Goal: Task Accomplishment & Management: Manage account settings

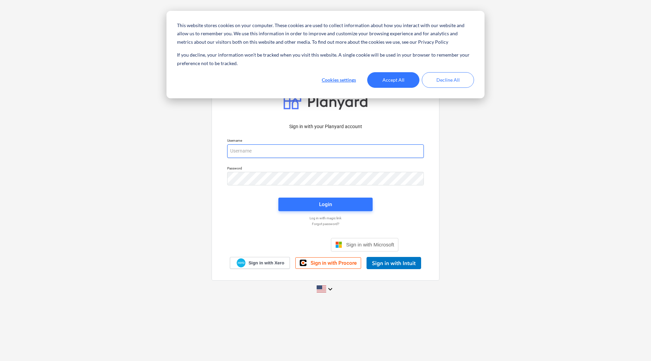
click at [287, 148] on input "email" at bounding box center [325, 152] width 197 height 14
drag, startPoint x: 397, startPoint y: 80, endPoint x: 384, endPoint y: 94, distance: 18.7
click at [397, 80] on button "Accept All" at bounding box center [393, 80] width 52 height 16
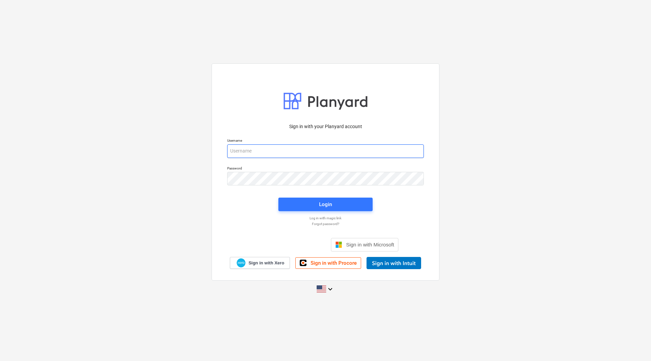
click at [296, 150] on input "email" at bounding box center [325, 152] width 197 height 14
type input "[PERSON_NAME][EMAIL_ADDRESS][DOMAIN_NAME]"
click at [313, 205] on span "Login" at bounding box center [326, 204] width 78 height 9
